Goal: Information Seeking & Learning: Stay updated

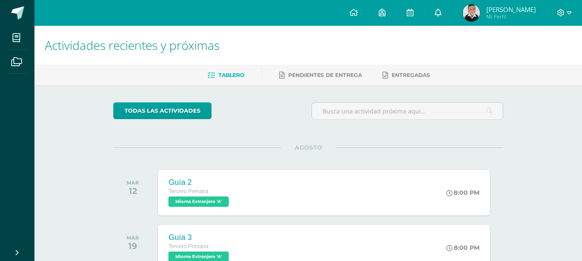
click at [439, 6] on link at bounding box center [438, 13] width 28 height 26
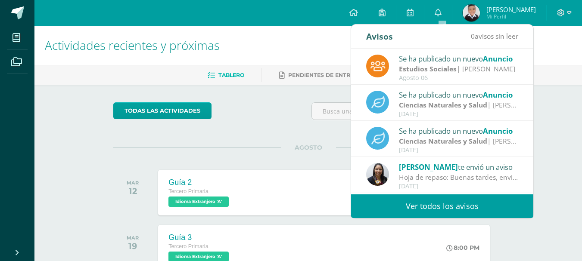
click at [449, 200] on link "Ver todos los avisos" at bounding box center [442, 207] width 182 height 24
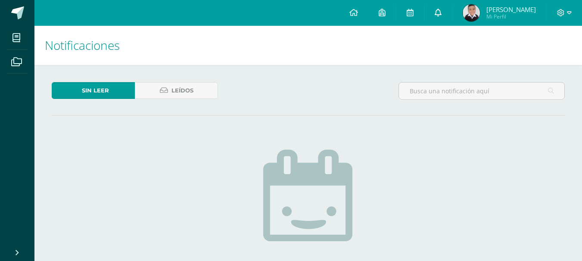
click at [441, 16] on span at bounding box center [437, 12] width 7 height 9
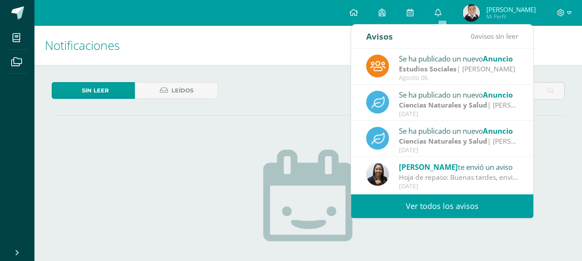
click at [423, 206] on link "Ver todos los avisos" at bounding box center [442, 207] width 182 height 24
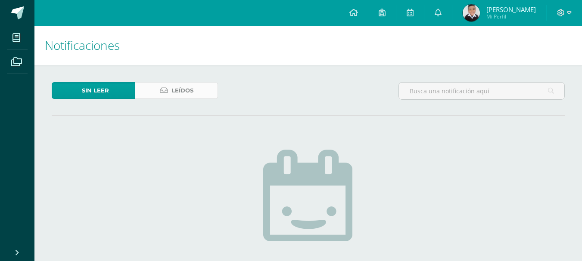
click at [156, 84] on link "Leídos" at bounding box center [176, 90] width 83 height 17
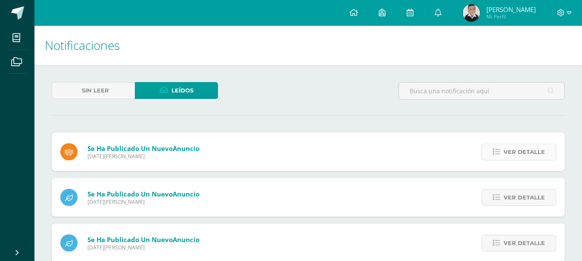
click at [515, 159] on span "Ver detalle" at bounding box center [523, 152] width 41 height 16
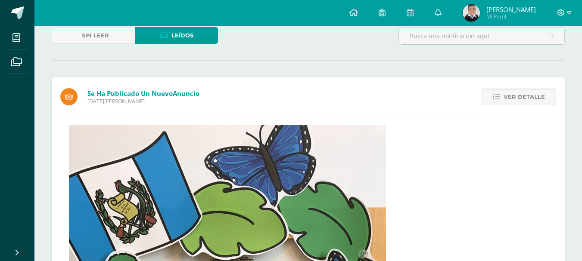
scroll to position [53, 0]
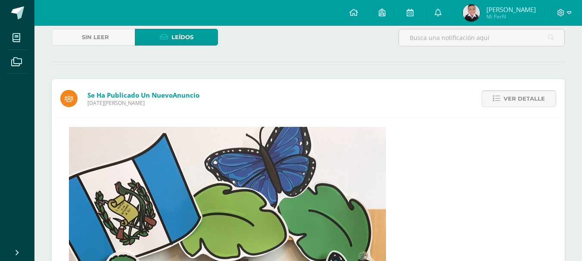
click at [506, 100] on span "Ver detalle" at bounding box center [523, 99] width 41 height 16
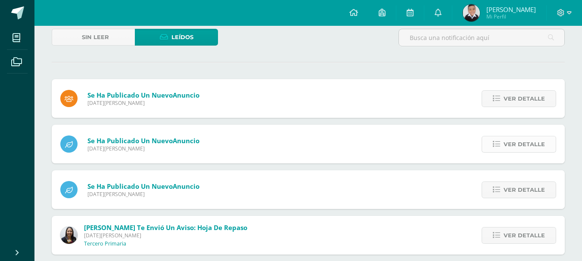
click at [507, 141] on span "Ver detalle" at bounding box center [523, 144] width 41 height 16
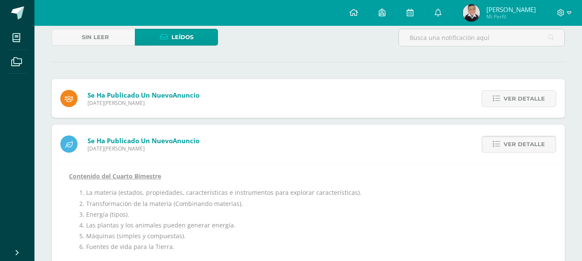
click at [507, 141] on span "Ver detalle" at bounding box center [523, 144] width 41 height 16
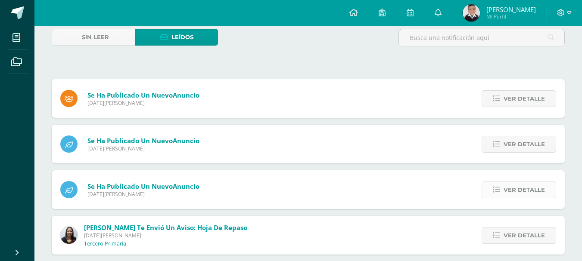
click at [500, 193] on icon at bounding box center [495, 189] width 7 height 7
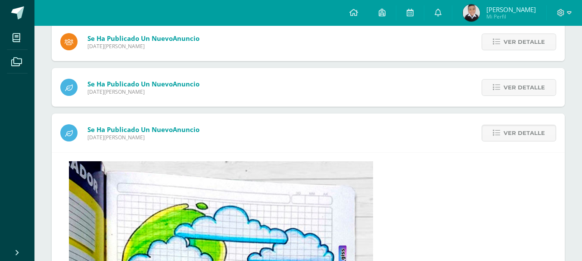
scroll to position [111, 0]
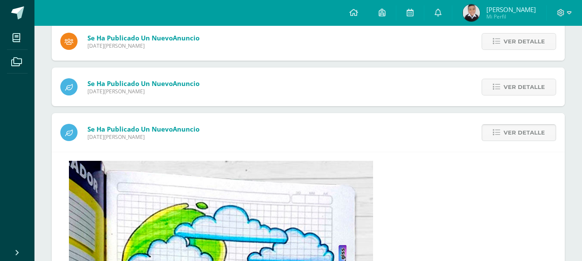
click at [503, 127] on link "Ver detalle" at bounding box center [518, 132] width 74 height 17
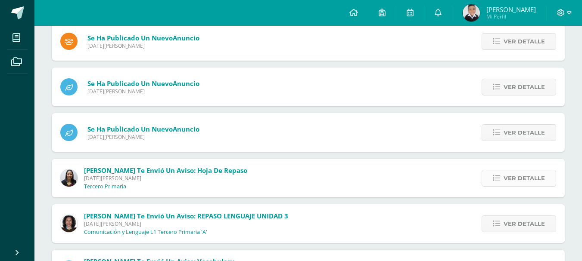
click at [500, 180] on icon at bounding box center [495, 178] width 7 height 7
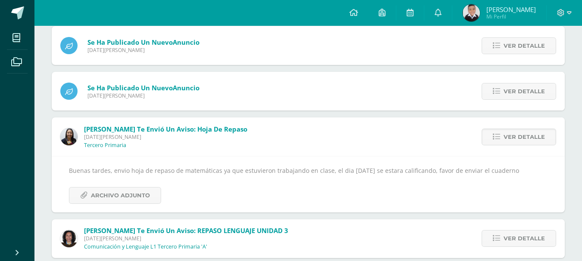
scroll to position [151, 0]
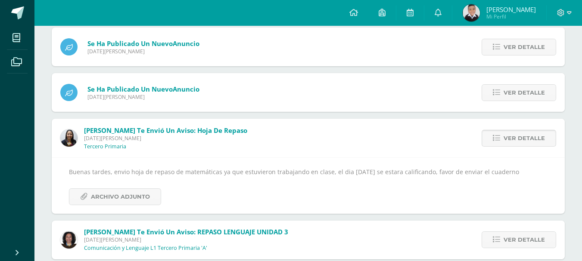
click at [519, 138] on span "Ver detalle" at bounding box center [523, 138] width 41 height 16
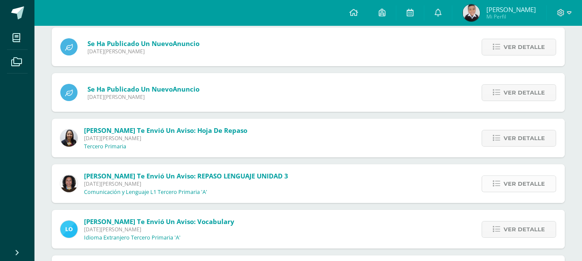
click at [512, 181] on span "Ver detalle" at bounding box center [523, 184] width 41 height 16
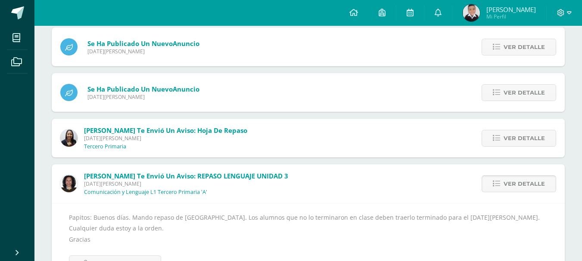
click at [520, 181] on span "Ver detalle" at bounding box center [523, 184] width 41 height 16
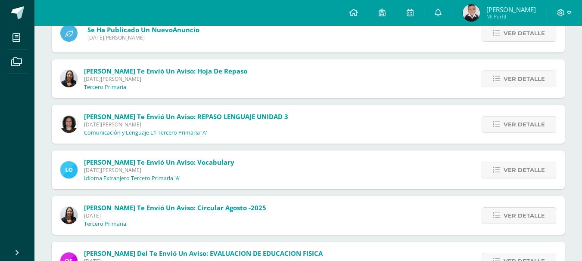
scroll to position [211, 0]
click at [512, 177] on span "Ver detalle" at bounding box center [523, 170] width 41 height 16
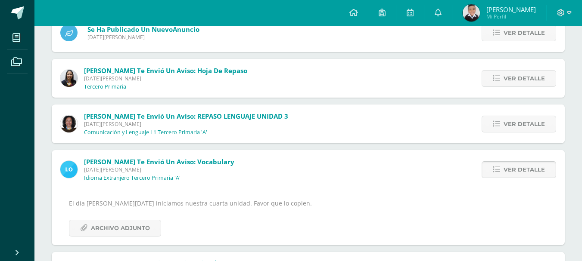
click at [523, 165] on span "Ver detalle" at bounding box center [523, 170] width 41 height 16
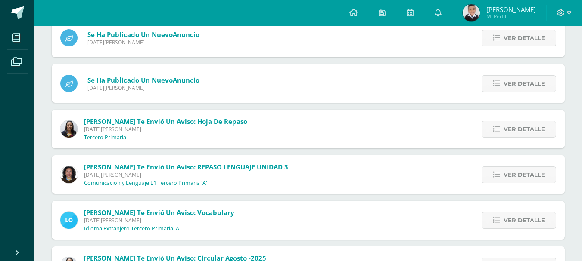
scroll to position [0, 0]
